Goal: Navigation & Orientation: Find specific page/section

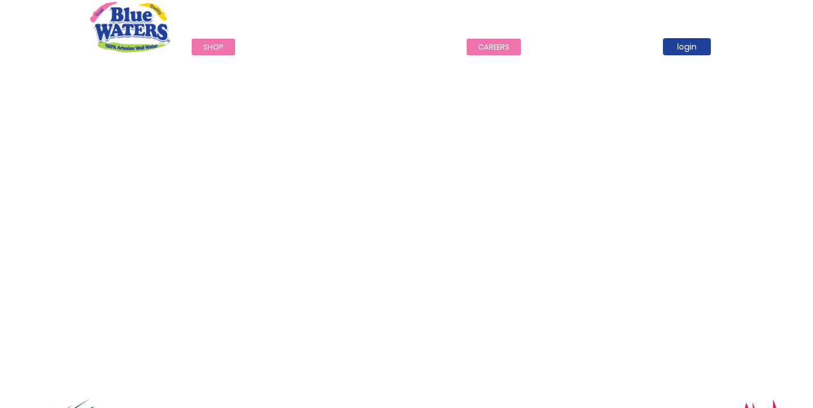
click at [495, 48] on link "careers" at bounding box center [494, 47] width 54 height 17
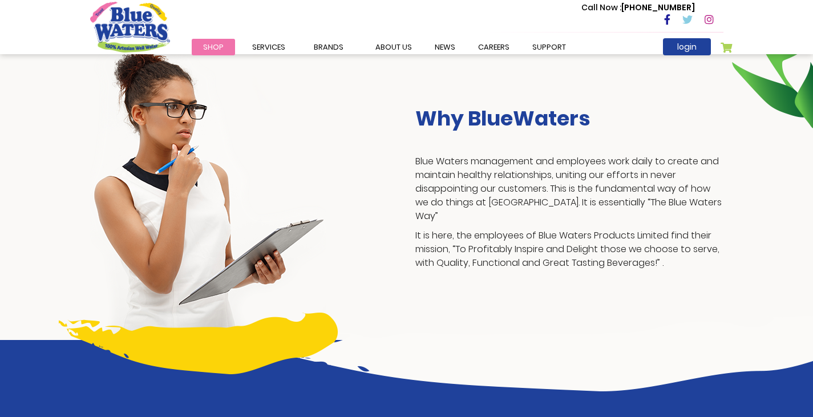
scroll to position [229, 0]
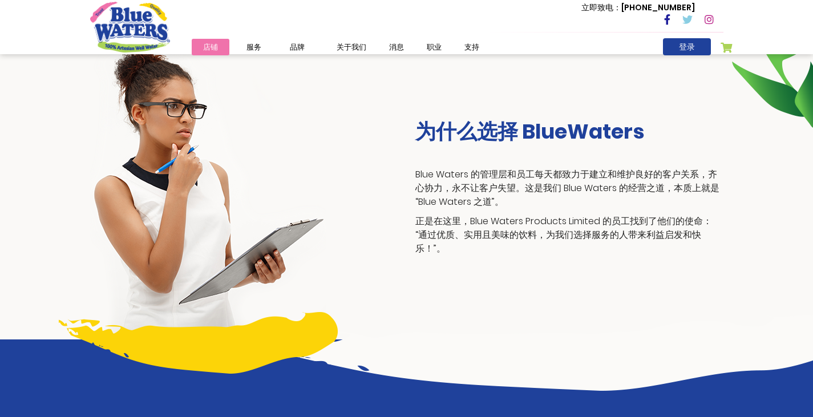
drag, startPoint x: 419, startPoint y: 222, endPoint x: 435, endPoint y: 255, distance: 36.7
click at [435, 255] on div "为什么选择 BlueWaters Blue Waters 的管理层和员工每天都致力于建立和维护良好的客户关系，齐心协力，永不让客户失望。这是我们 Blue W…" at bounding box center [569, 189] width 325 height 141
click at [518, 251] on p "正是在这里，Blue Waters Products Limited 的员工找到了他们的使命：“通过优质、实用且美味的饮料，为我们选择服务的人带来利益启发和快…" at bounding box center [569, 234] width 308 height 41
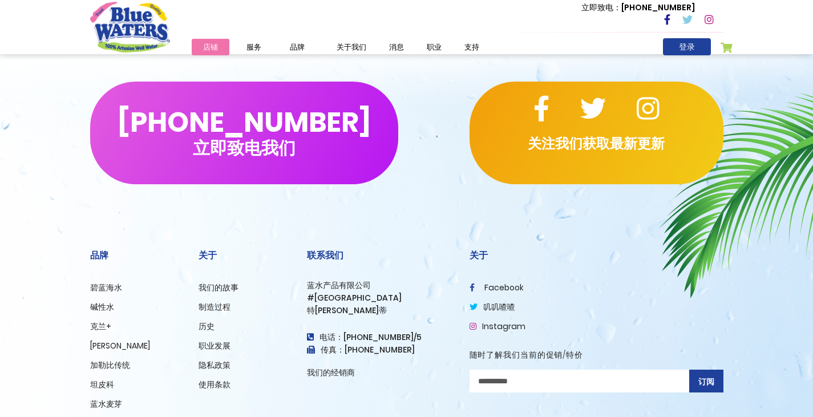
scroll to position [1084, 0]
click at [597, 104] on icon at bounding box center [593, 109] width 26 height 26
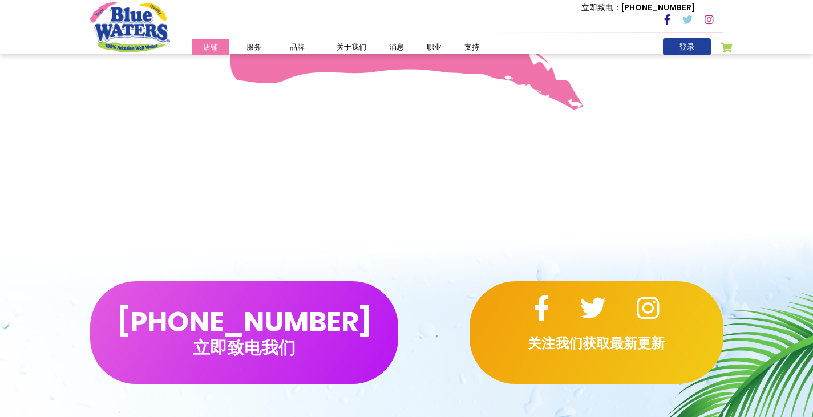
scroll to position [856, 0]
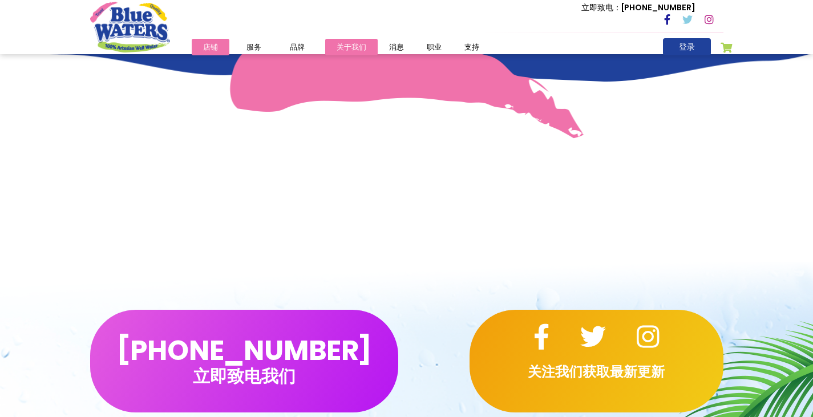
click at [364, 45] on font "关于我们" at bounding box center [351, 47] width 30 height 11
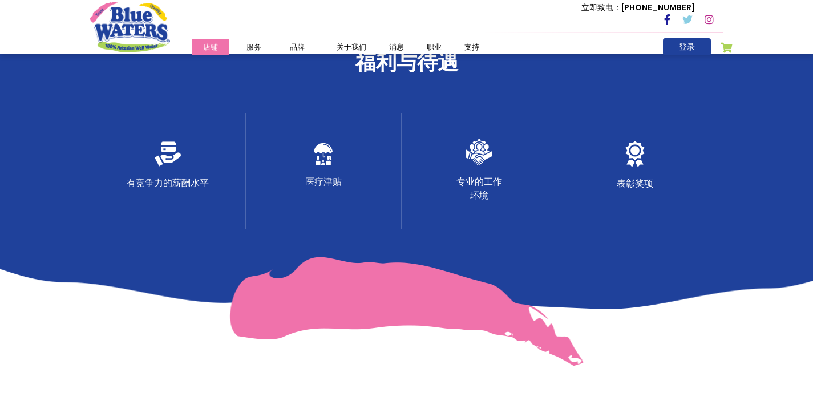
scroll to position [628, 0]
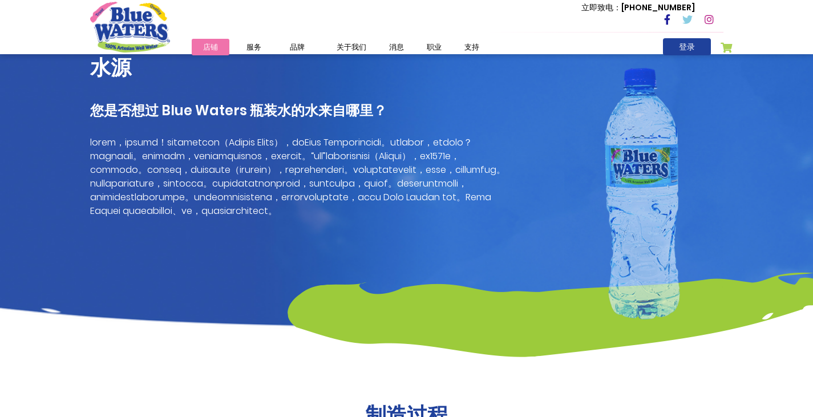
scroll to position [798, 0]
